Goal: Information Seeking & Learning: Learn about a topic

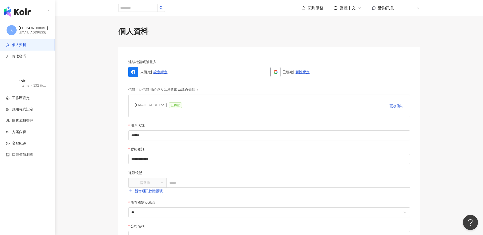
click at [16, 12] on img "button" at bounding box center [17, 12] width 27 height 10
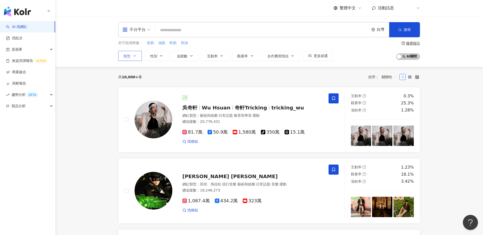
click at [134, 57] on icon "button" at bounding box center [135, 56] width 4 height 4
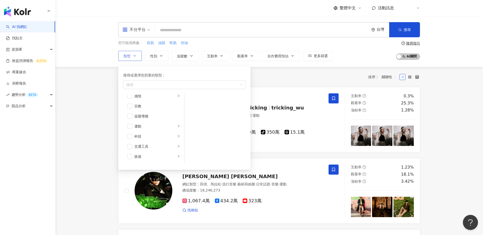
scroll to position [174, 0]
click at [140, 160] on li "成人" at bounding box center [153, 158] width 59 height 10
click at [300, 69] on div "共 10,000+ 筆 排序： 關聯性" at bounding box center [269, 77] width 302 height 20
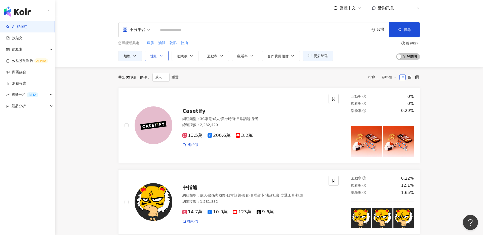
click at [162, 54] on icon "button" at bounding box center [161, 56] width 4 height 4
click at [160, 85] on span "女" at bounding box center [158, 86] width 8 height 6
click at [268, 86] on div "共 1,099 筆 條件 ： 成人 重置 排序： 關聯性" at bounding box center [269, 77] width 302 height 21
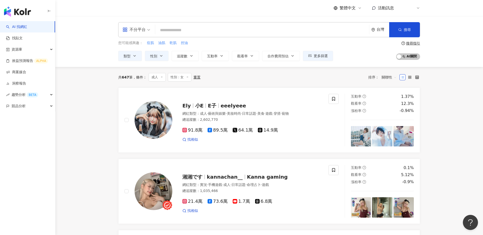
click at [163, 77] on icon at bounding box center [162, 77] width 3 height 3
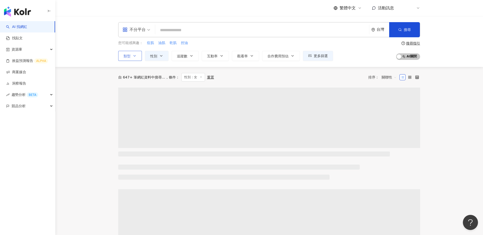
click at [133, 56] on icon "button" at bounding box center [135, 56] width 4 height 4
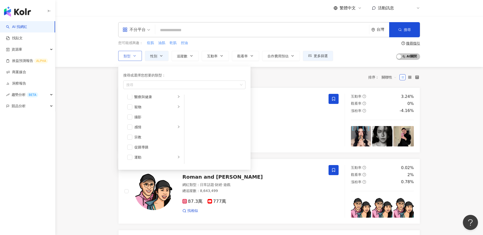
scroll to position [146, 0]
click at [154, 115] on div "感情" at bounding box center [155, 116] width 42 height 6
click at [148, 147] on div "旅遊" at bounding box center [155, 148] width 42 height 6
click at [204, 111] on div "親子旅遊" at bounding box center [219, 111] width 46 height 6
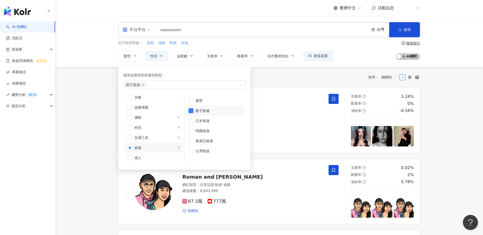
click at [283, 74] on div "共 10,000+ 筆 條件 ： 性別：女 重置 排序： 關聯性" at bounding box center [269, 77] width 302 height 9
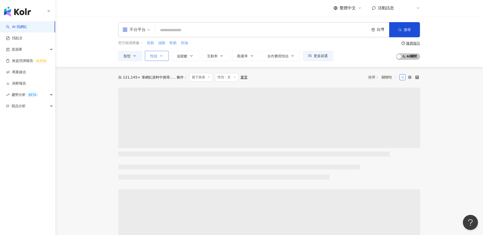
click at [163, 53] on button "性別" at bounding box center [157, 56] width 24 height 10
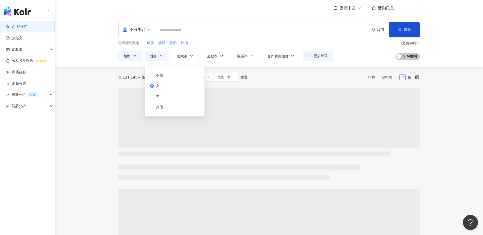
click at [169, 75] on div "不限 女 男 其他" at bounding box center [175, 91] width 54 height 44
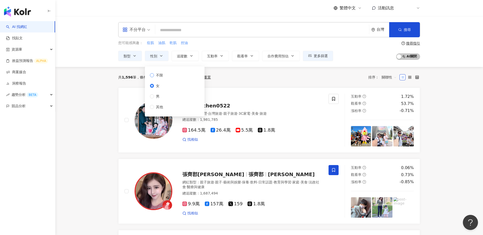
click at [157, 74] on span "不限" at bounding box center [159, 75] width 11 height 6
click at [250, 80] on div "共 1,596 筆 條件 ： 親子旅遊 性別：女 重置 排序： 關聯性" at bounding box center [269, 77] width 302 height 9
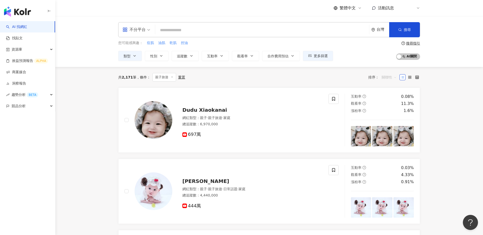
click at [393, 78] on span "關聯性" at bounding box center [389, 77] width 15 height 8
click at [366, 81] on div "共 2,171 筆 條件 ： 親子旅遊 重置 排序： 關聯性" at bounding box center [269, 77] width 302 height 9
click at [411, 76] on icon at bounding box center [410, 77] width 4 height 4
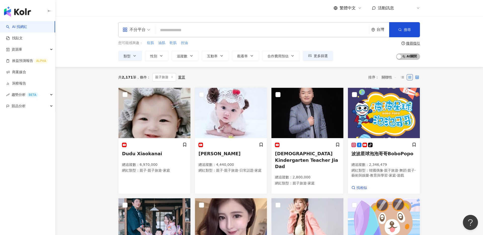
click at [415, 77] on icon at bounding box center [417, 77] width 4 height 4
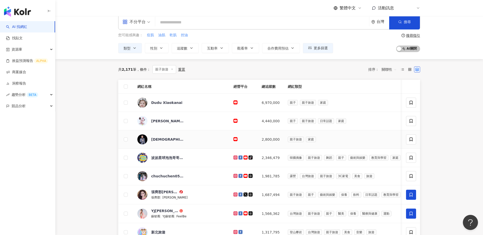
scroll to position [11, 0]
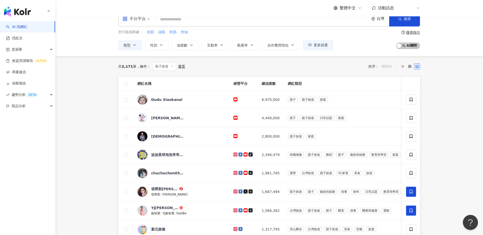
click at [392, 67] on span "關聯性" at bounding box center [389, 66] width 15 height 8
click at [392, 85] on div "追蹤數" at bounding box center [389, 86] width 13 height 6
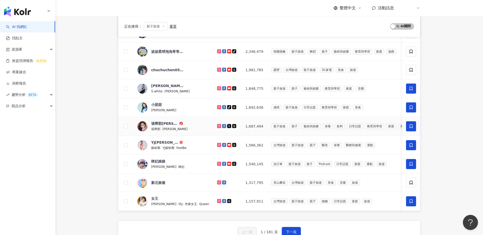
scroll to position [143, 0]
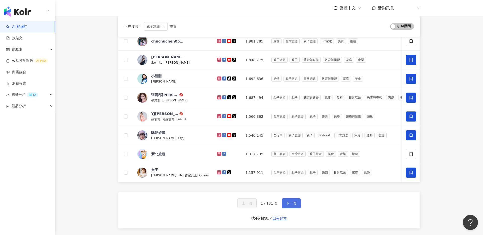
click at [290, 200] on button "下一頁" at bounding box center [291, 203] width 19 height 10
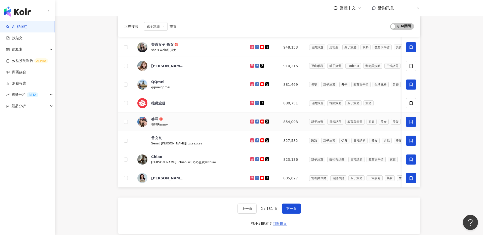
scroll to position [155, 0]
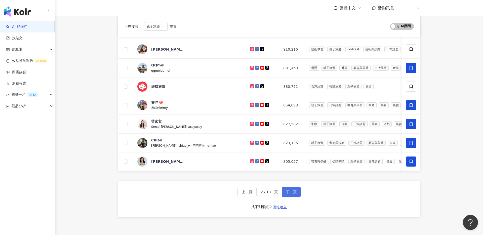
click at [292, 190] on span "下一頁" at bounding box center [291, 192] width 11 height 4
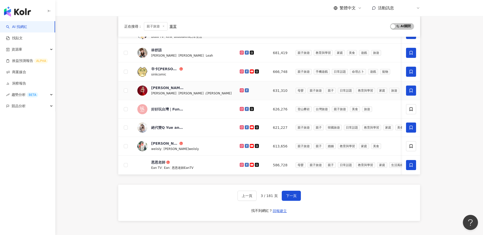
scroll to position [151, 0]
click at [293, 196] on span "下一頁" at bounding box center [291, 195] width 11 height 4
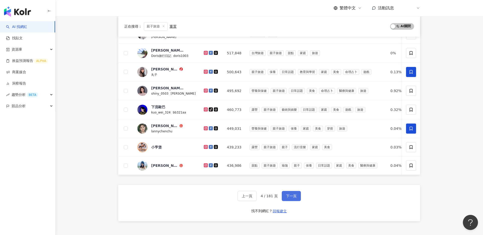
click at [293, 194] on span "下一頁" at bounding box center [291, 196] width 11 height 4
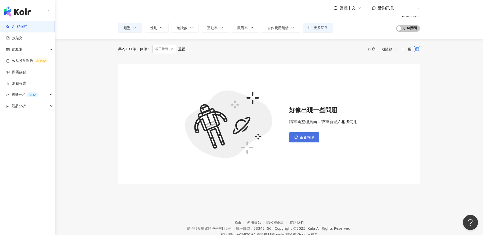
click at [306, 137] on span "重新整理" at bounding box center [307, 138] width 14 height 4
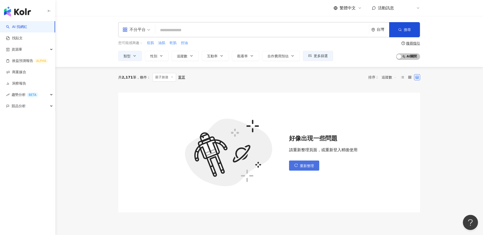
click at [306, 167] on span "重新整理" at bounding box center [307, 166] width 14 height 4
click at [313, 165] on span "重新整理" at bounding box center [307, 166] width 14 height 4
click at [23, 37] on link "找貼文" at bounding box center [14, 38] width 17 height 5
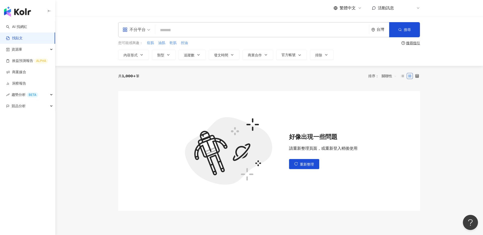
scroll to position [44, 0]
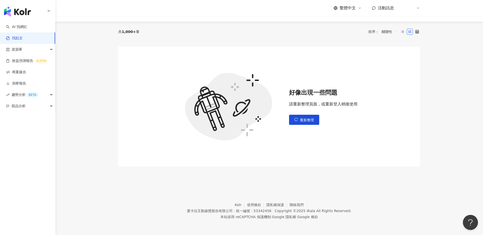
click at [27, 145] on div "AI 找網紅 找貼文 資源庫 效益預測報告 ALPHA 商案媒合 洞察報告 趨勢分析 BETA 競品分析" at bounding box center [27, 128] width 55 height 214
click at [21, 12] on img "button" at bounding box center [17, 12] width 27 height 10
